Goal: Task Accomplishment & Management: Manage account settings

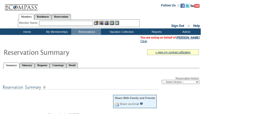
click at [183, 80] on select "-- Select Action -- Modify Reservation Dates Modify Reservation Cost Modify Occ…" at bounding box center [181, 82] width 38 height 4
select select "ConfirmRes"
click at [162, 80] on select "-- Select Action -- Modify Reservation Dates Modify Reservation Cost Modify Occ…" at bounding box center [181, 82] width 38 height 4
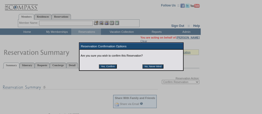
click at [111, 69] on input "Yes, Confirm" at bounding box center [108, 66] width 18 height 4
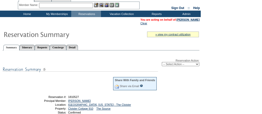
scroll to position [41, 0]
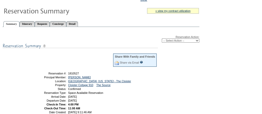
click at [169, 40] on select "-- Select Action -- Modify Reservation Dates Modify Reservation Cost Modify Occ…" at bounding box center [181, 41] width 38 height 4
select select "ChangeDates"
click at [162, 39] on select "-- Select Action -- Modify Reservation Dates Modify Reservation Cost Modify Occ…" at bounding box center [181, 41] width 38 height 4
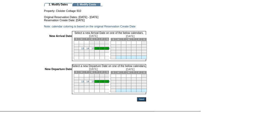
scroll to position [62, 0]
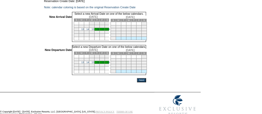
click at [84, 31] on link "13" at bounding box center [82, 29] width 3 height 3
